Goal: Information Seeking & Learning: Learn about a topic

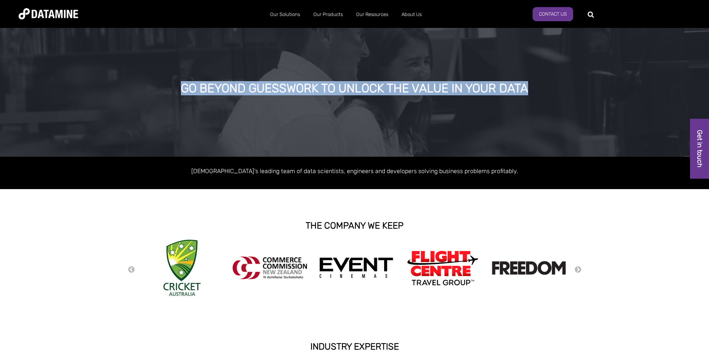
drag, startPoint x: 160, startPoint y: 90, endPoint x: 556, endPoint y: 87, distance: 395.5
click at [556, 87] on div "GO BEYOND GUESSWORK TO UNLOCK THE VALUE IN YOUR DATA" at bounding box center [354, 88] width 548 height 13
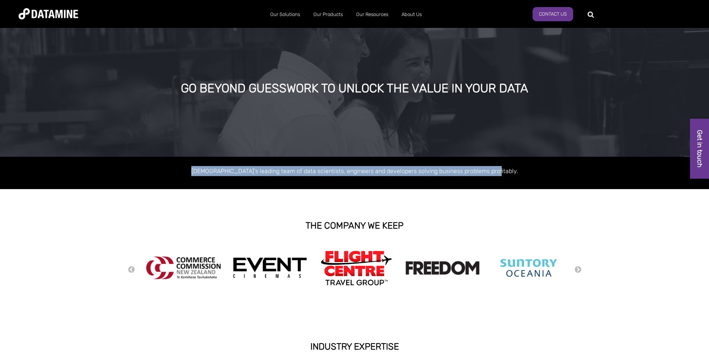
drag, startPoint x: 206, startPoint y: 172, endPoint x: 545, endPoint y: 177, distance: 338.9
click at [545, 177] on div "Australasia's leading team of data scientists, engineers and developers solving…" at bounding box center [354, 173] width 709 height 32
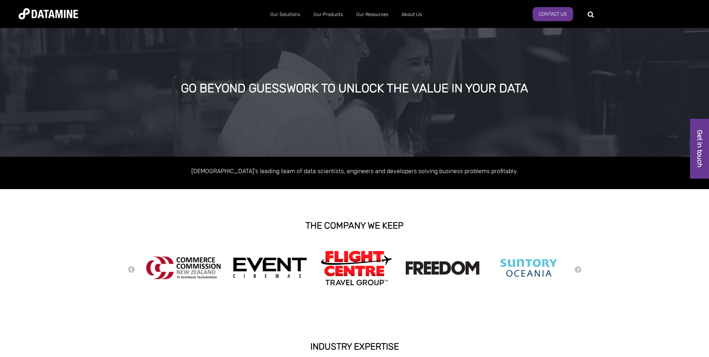
click at [624, 216] on div "THE COMPANY WE KEEP" at bounding box center [354, 226] width 709 height 28
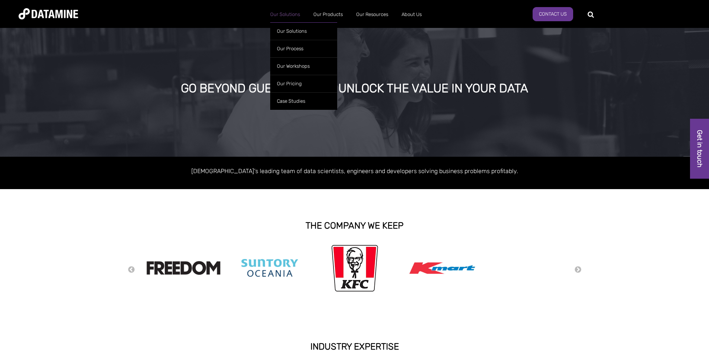
click at [274, 10] on link "Our Solutions" at bounding box center [285, 14] width 43 height 19
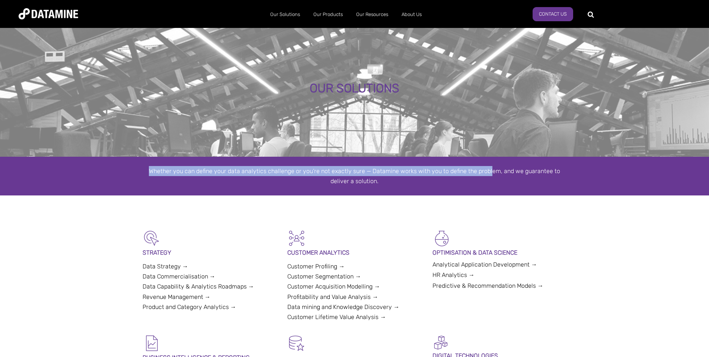
drag, startPoint x: 144, startPoint y: 171, endPoint x: 481, endPoint y: 175, distance: 336.6
click at [481, 175] on div "Whether you can define your data analytics challenge or you’re not exactly sure…" at bounding box center [355, 176] width 424 height 20
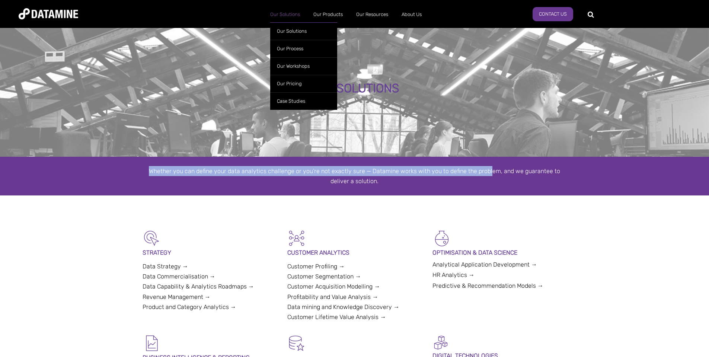
click at [282, 18] on link "Our Solutions" at bounding box center [285, 14] width 43 height 19
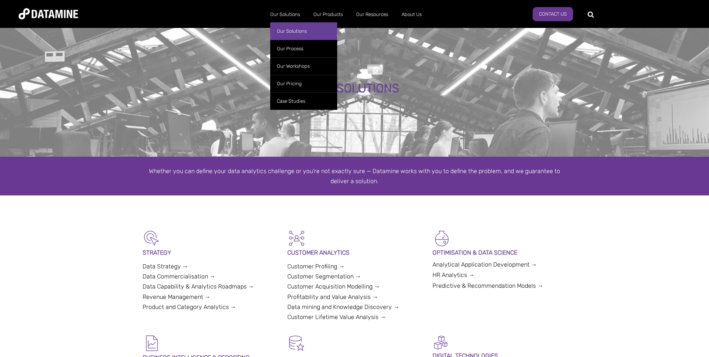
click at [282, 35] on link "Our Solutions" at bounding box center [303, 31] width 67 height 18
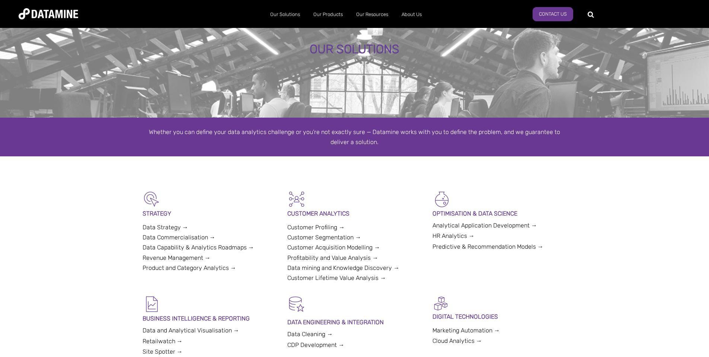
scroll to position [89, 0]
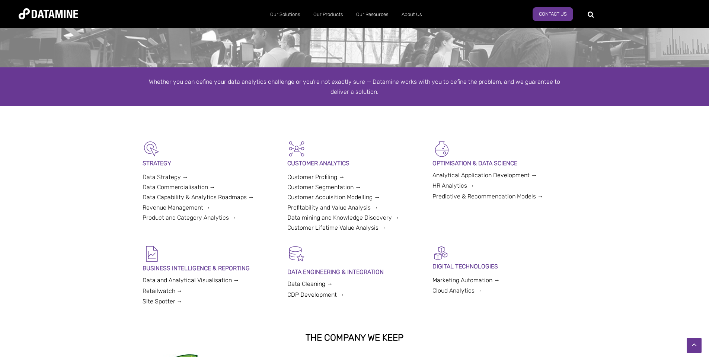
click at [147, 161] on p "STRATEGY" at bounding box center [210, 163] width 134 height 10
drag, startPoint x: 151, startPoint y: 162, endPoint x: 220, endPoint y: 208, distance: 82.7
click at [206, 195] on div "STRATEGY Data Strategy → Data Commercialisation → Data Capability & Analytics R…" at bounding box center [210, 181] width 134 height 83
drag, startPoint x: 220, startPoint y: 208, endPoint x: 232, endPoint y: 211, distance: 12.7
click at [232, 211] on div "STRATEGY Data Strategy → Data Commercialisation → Data Capability & Analytics R…" at bounding box center [210, 181] width 134 height 83
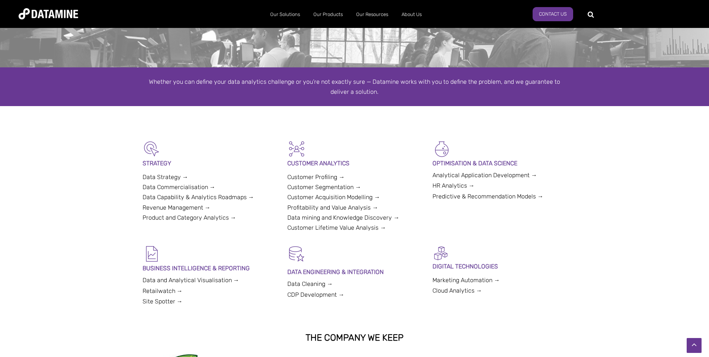
click at [232, 211] on div "STRATEGY Data Strategy → Data Commercialisation → Data Capability & Analytics R…" at bounding box center [210, 181] width 134 height 83
click at [230, 219] on link "Product and Category Analytics →" at bounding box center [190, 217] width 94 height 7
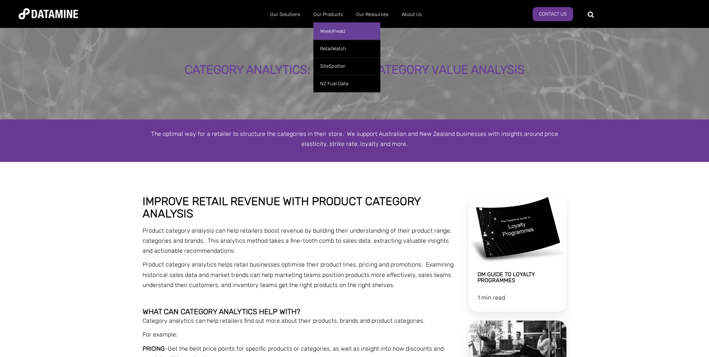
click at [340, 36] on link "WeekAhead" at bounding box center [347, 31] width 67 height 18
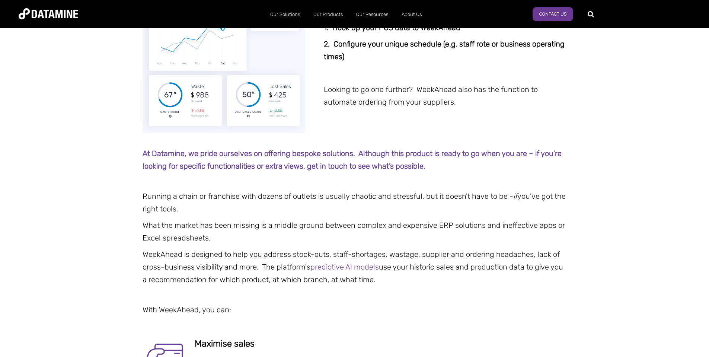
scroll to position [804, 0]
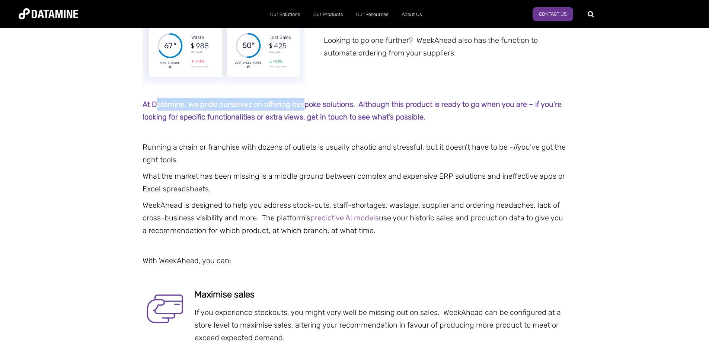
drag, startPoint x: 158, startPoint y: 102, endPoint x: 304, endPoint y: 104, distance: 146.0
click at [304, 104] on span "At Datamine, we pride ourselves on offering bespoke solutions. Although this pr…" at bounding box center [352, 111] width 419 height 22
click at [303, 114] on span "At Datamine, we pride ourselves on offering bespoke solutions. Although this pr…" at bounding box center [352, 111] width 419 height 22
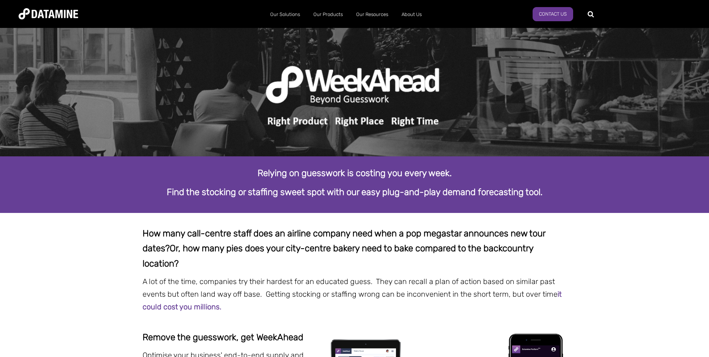
scroll to position [134, 0]
